Goal: Navigation & Orientation: Find specific page/section

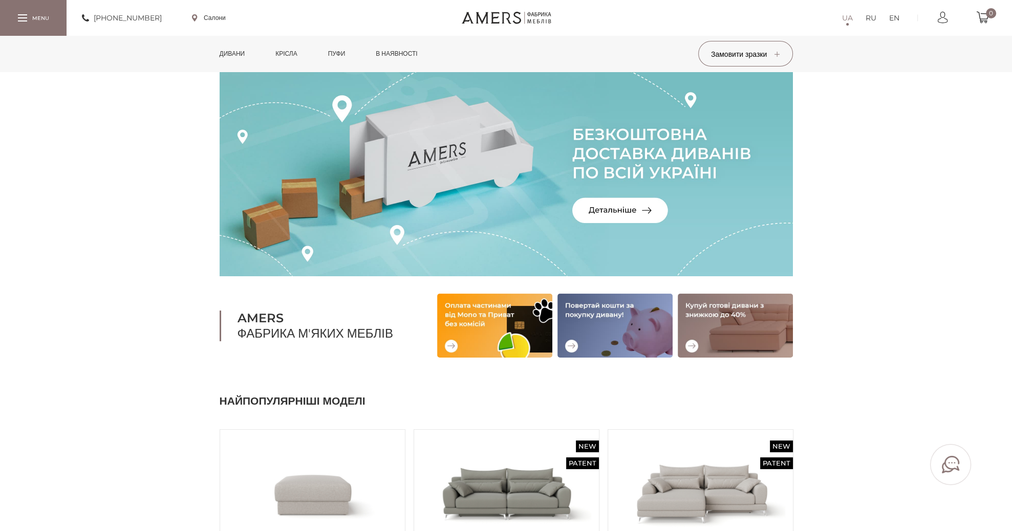
click at [403, 56] on link "в наявності" at bounding box center [396, 54] width 57 height 36
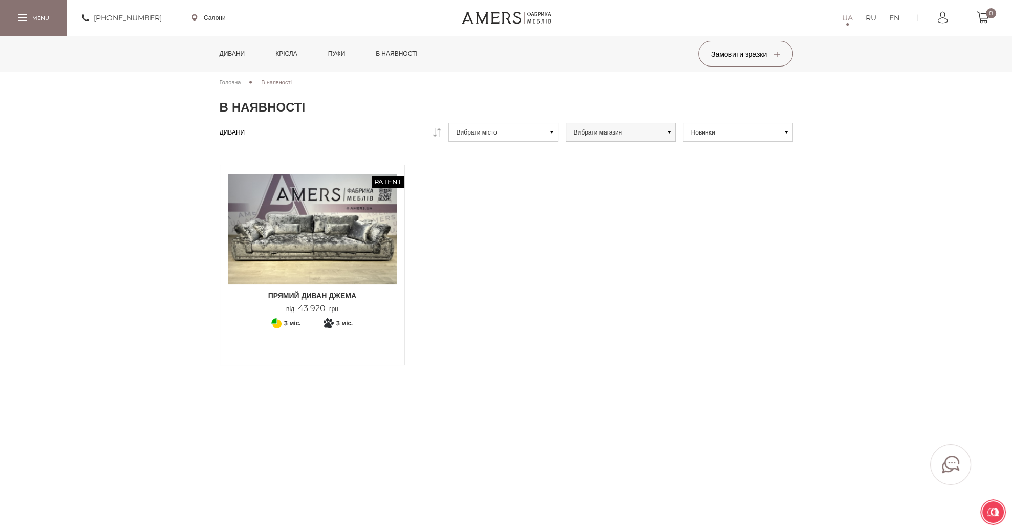
click at [231, 55] on link "Дивани" at bounding box center [232, 54] width 41 height 36
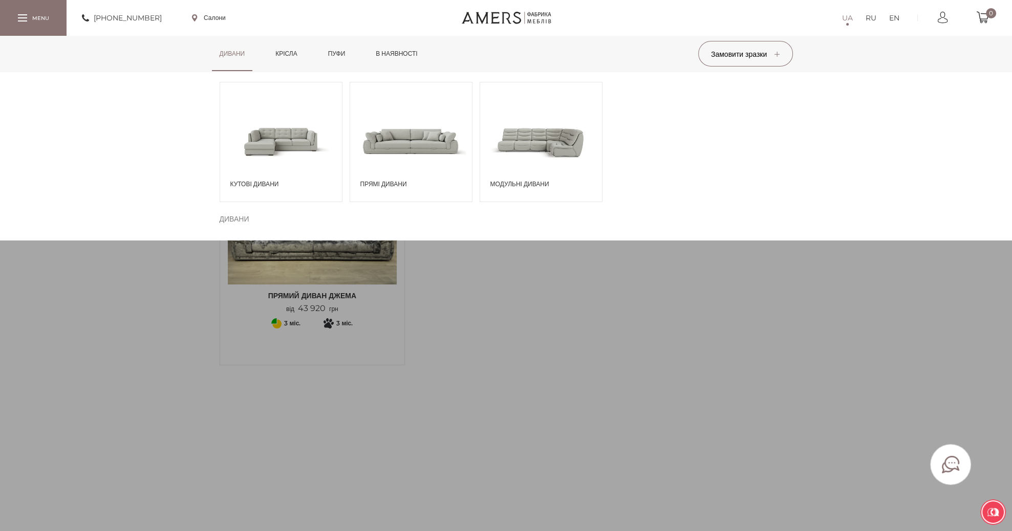
click at [403, 157] on span at bounding box center [411, 140] width 122 height 71
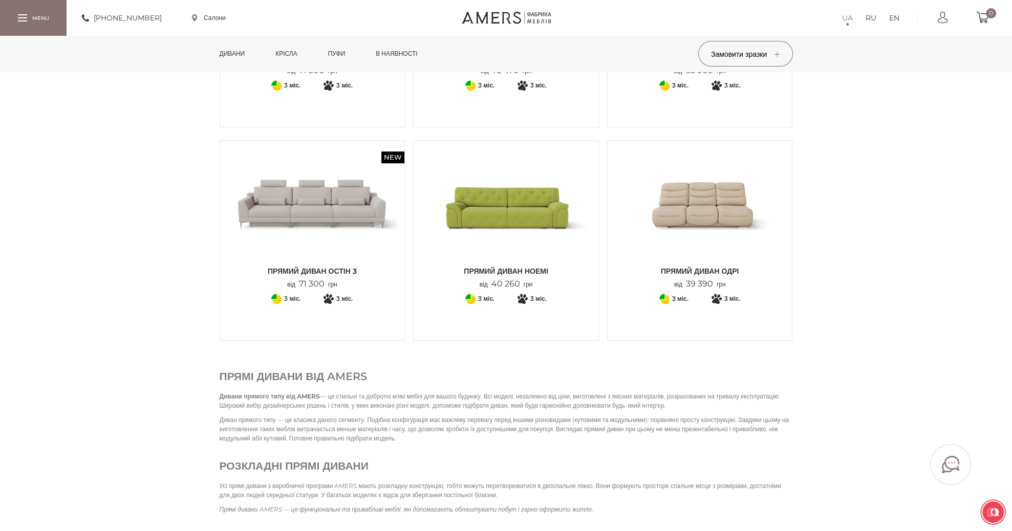
scroll to position [872, 0]
